Goal: Task Accomplishment & Management: Complete application form

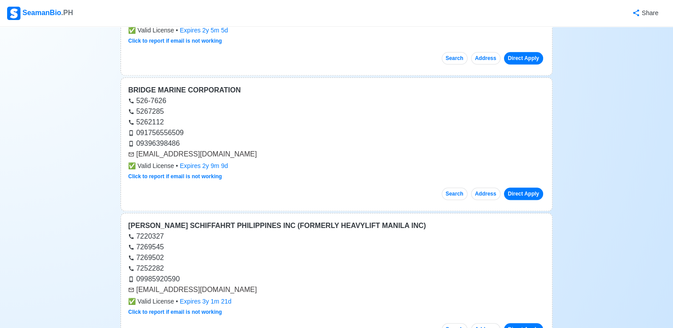
scroll to position [896, 0]
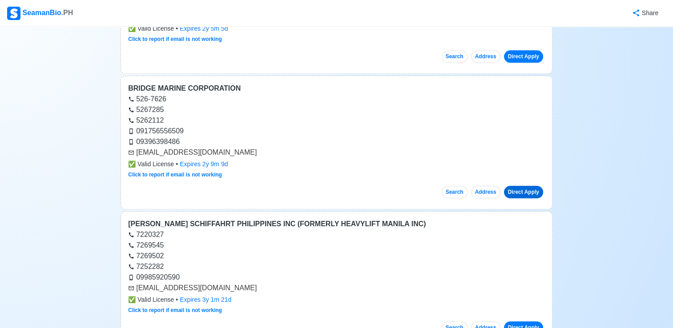
click at [531, 191] on link "Direct Apply" at bounding box center [523, 192] width 39 height 12
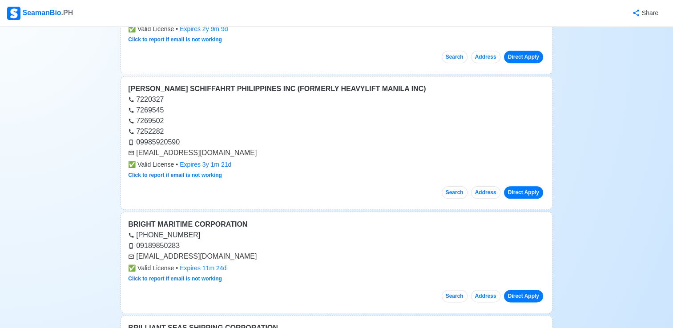
scroll to position [1035, 0]
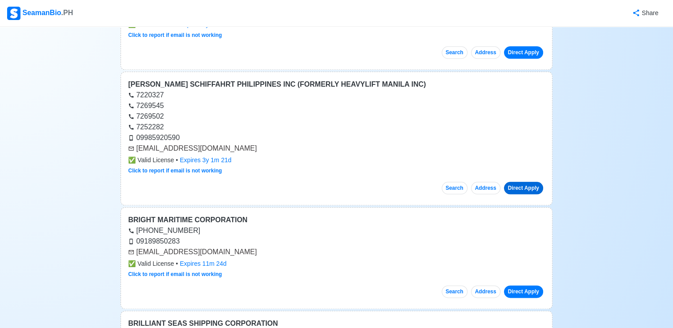
click at [527, 186] on link "Direct Apply" at bounding box center [523, 188] width 39 height 12
click at [570, 20] on div "Share" at bounding box center [370, 13] width 592 height 24
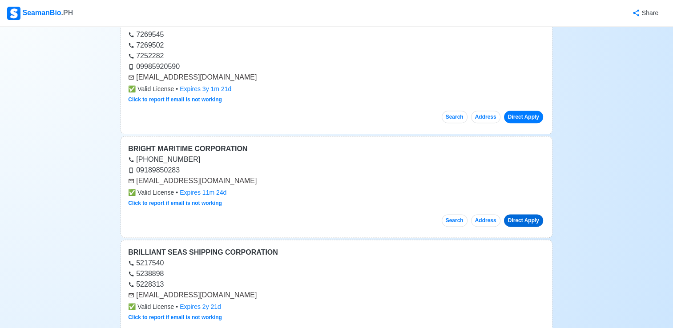
click at [519, 214] on link "Direct Apply" at bounding box center [523, 220] width 39 height 12
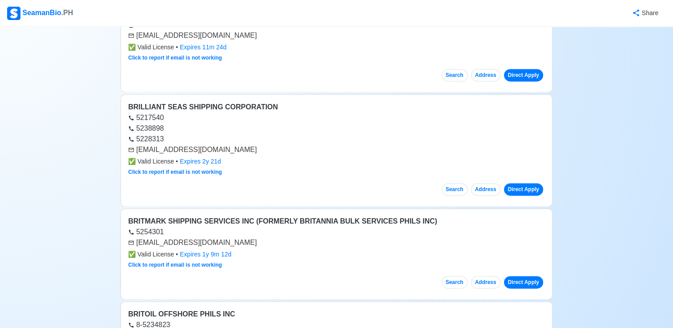
scroll to position [1261, 0]
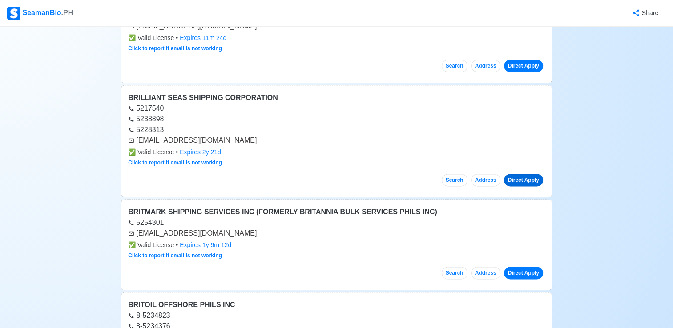
click at [526, 177] on link "Direct Apply" at bounding box center [523, 180] width 39 height 12
click at [602, 17] on div "Share" at bounding box center [370, 13] width 592 height 24
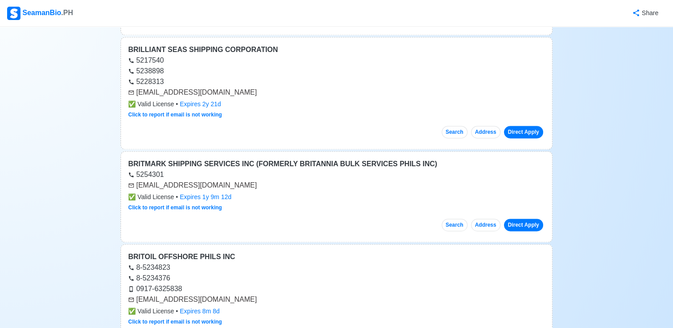
scroll to position [1336, 0]
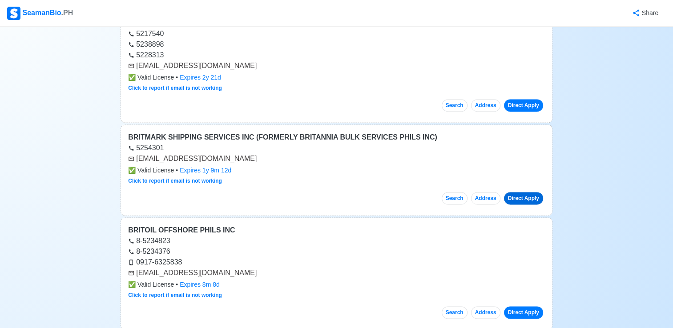
click at [520, 192] on link "Direct Apply" at bounding box center [523, 198] width 39 height 12
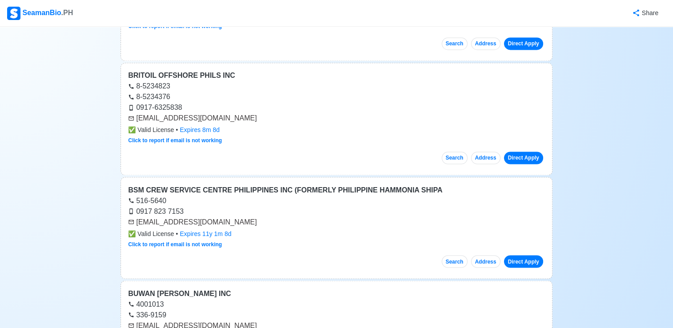
scroll to position [1495, 0]
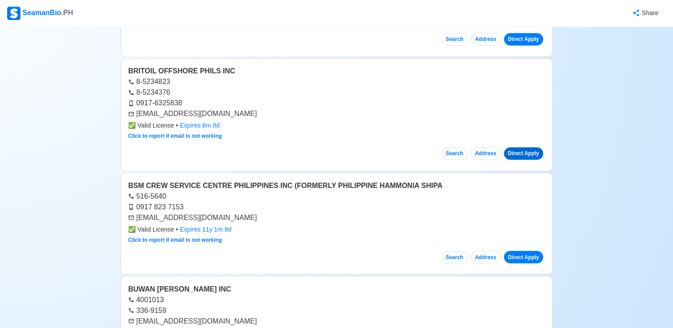
click at [519, 147] on link "Direct Apply" at bounding box center [523, 153] width 39 height 12
click at [514, 251] on link "Direct Apply" at bounding box center [523, 257] width 39 height 12
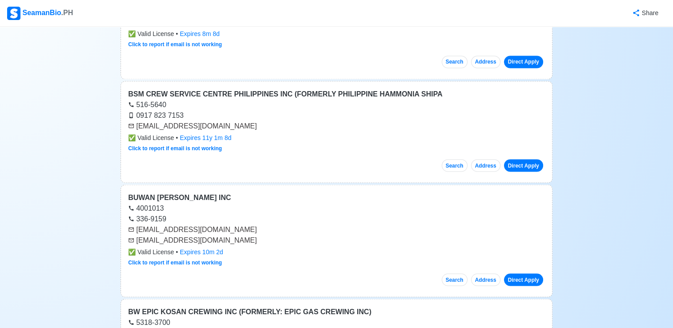
scroll to position [1622, 0]
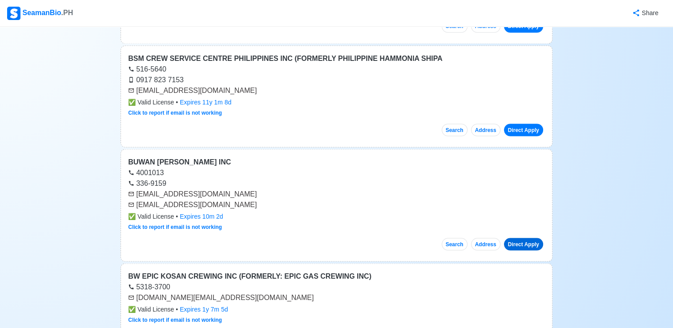
click at [523, 238] on link "Direct Apply" at bounding box center [523, 244] width 39 height 12
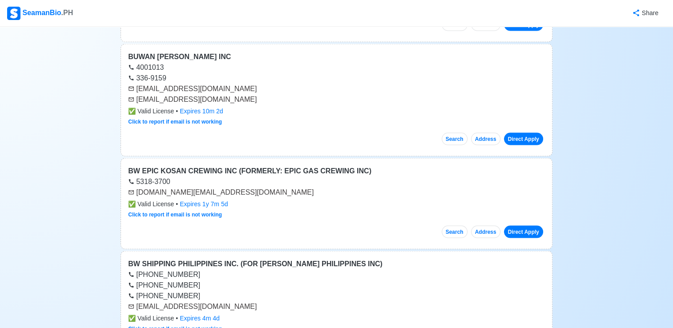
scroll to position [1736, 0]
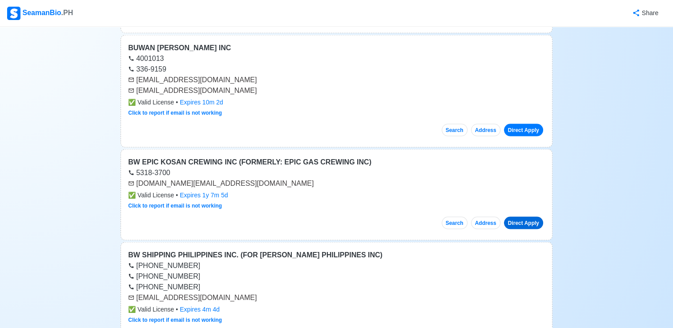
click at [521, 218] on link "Direct Apply" at bounding box center [523, 223] width 39 height 12
click at [520, 217] on link "Direct Apply" at bounding box center [523, 223] width 39 height 12
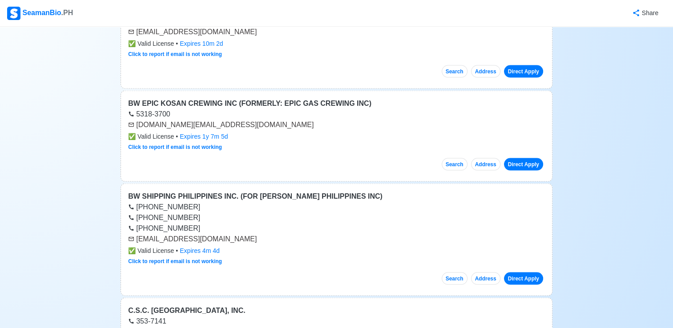
scroll to position [1828, 0]
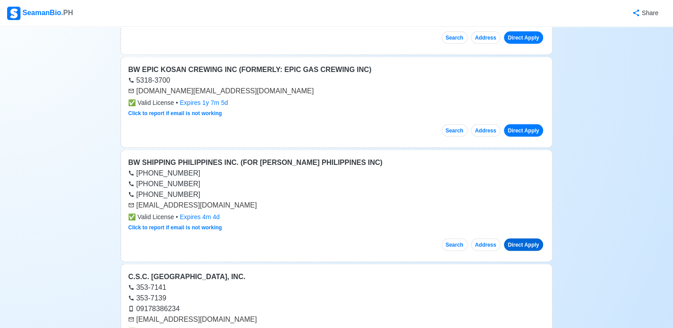
click at [526, 239] on link "Direct Apply" at bounding box center [523, 245] width 39 height 12
click at [603, 20] on div "Share" at bounding box center [370, 13] width 592 height 24
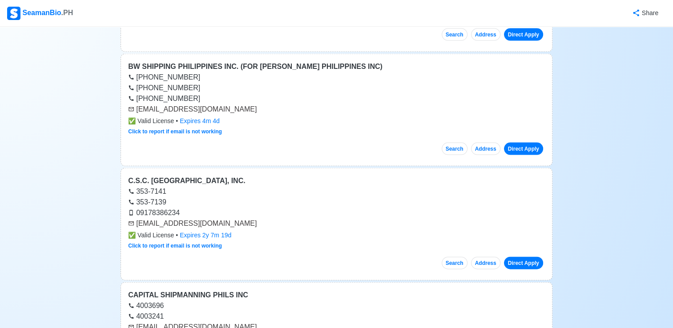
scroll to position [1929, 0]
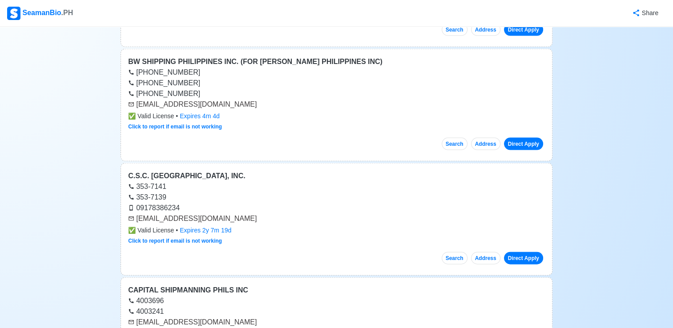
click at [292, 203] on div "09178386234" at bounding box center [336, 208] width 417 height 11
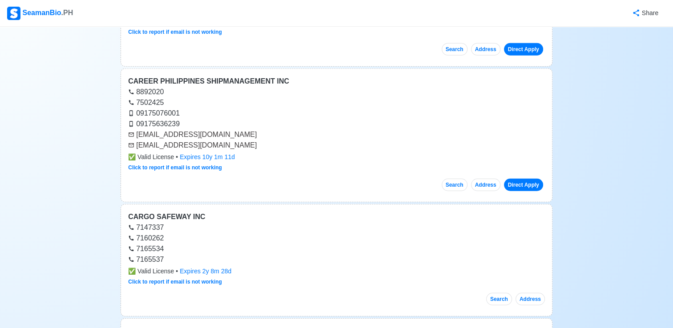
scroll to position [2459, 0]
click at [528, 179] on link "Direct Apply" at bounding box center [523, 185] width 39 height 12
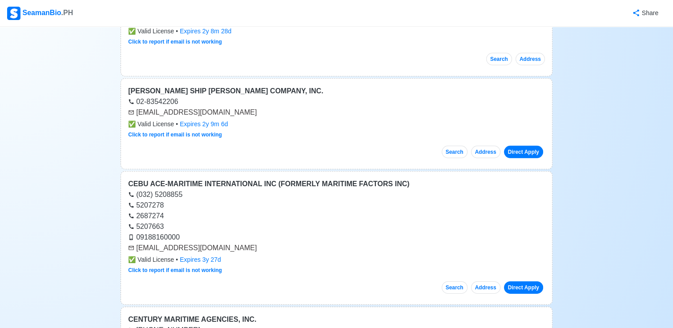
scroll to position [2701, 0]
click at [516, 281] on link "Direct Apply" at bounding box center [523, 287] width 39 height 12
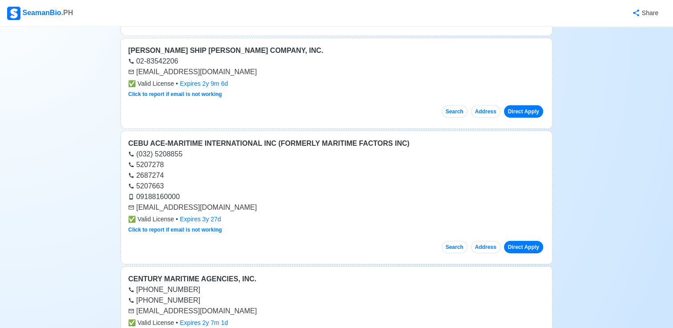
scroll to position [2828, 0]
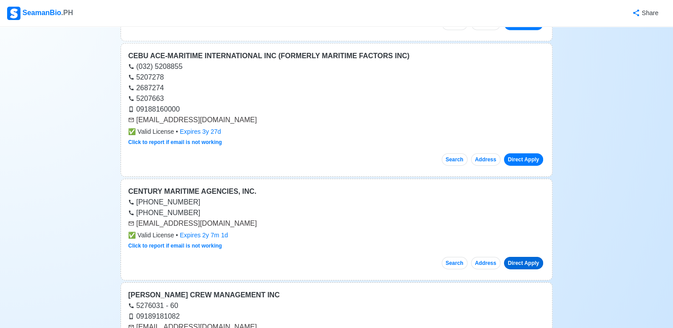
click at [532, 257] on link "Direct Apply" at bounding box center [523, 263] width 39 height 12
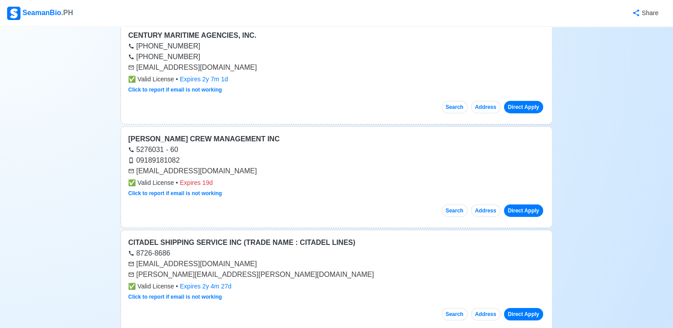
scroll to position [2985, 0]
click at [531, 204] on link "Direct Apply" at bounding box center [523, 210] width 39 height 12
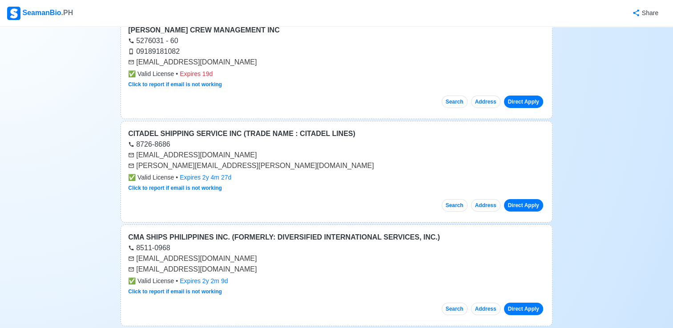
scroll to position [3093, 0]
click at [521, 199] on link "Direct Apply" at bounding box center [523, 205] width 39 height 12
click at [522, 302] on link "Direct Apply" at bounding box center [523, 308] width 39 height 12
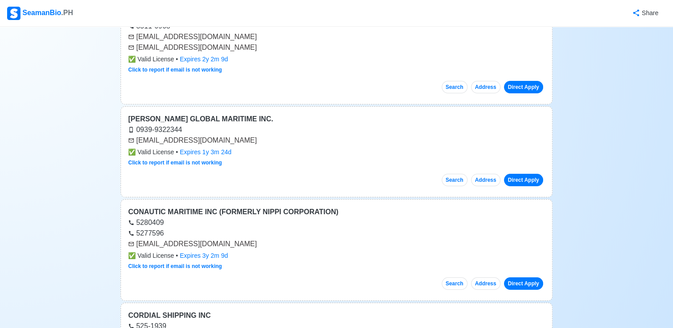
scroll to position [3315, 0]
click at [530, 173] on link "Direct Apply" at bounding box center [523, 179] width 39 height 12
click at [527, 277] on link "Direct Apply" at bounding box center [523, 283] width 39 height 12
